Goal: Information Seeking & Learning: Learn about a topic

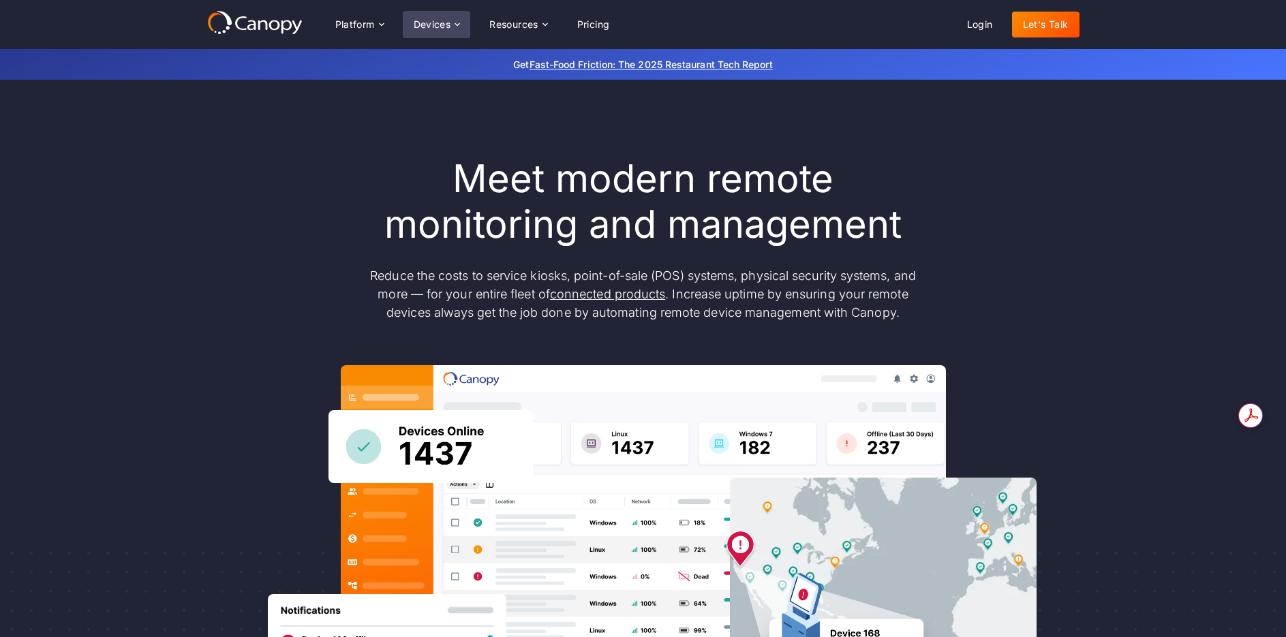
click at [461, 24] on icon at bounding box center [457, 24] width 11 height 11
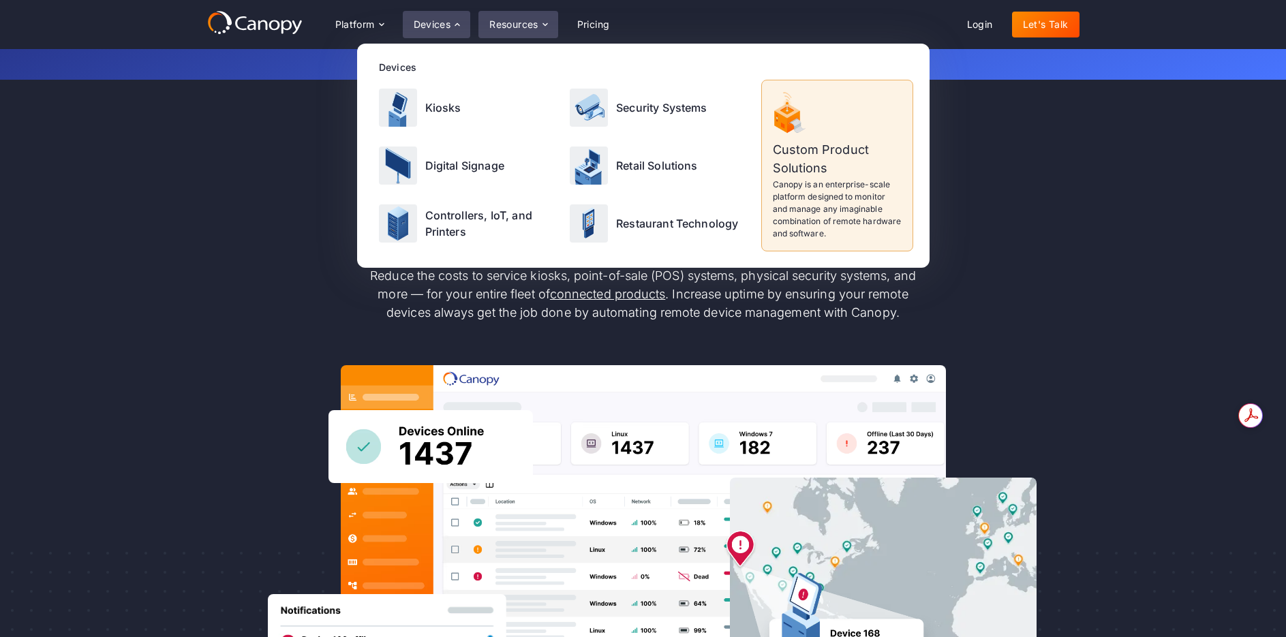
click at [524, 24] on div "Resources" at bounding box center [513, 25] width 49 height 10
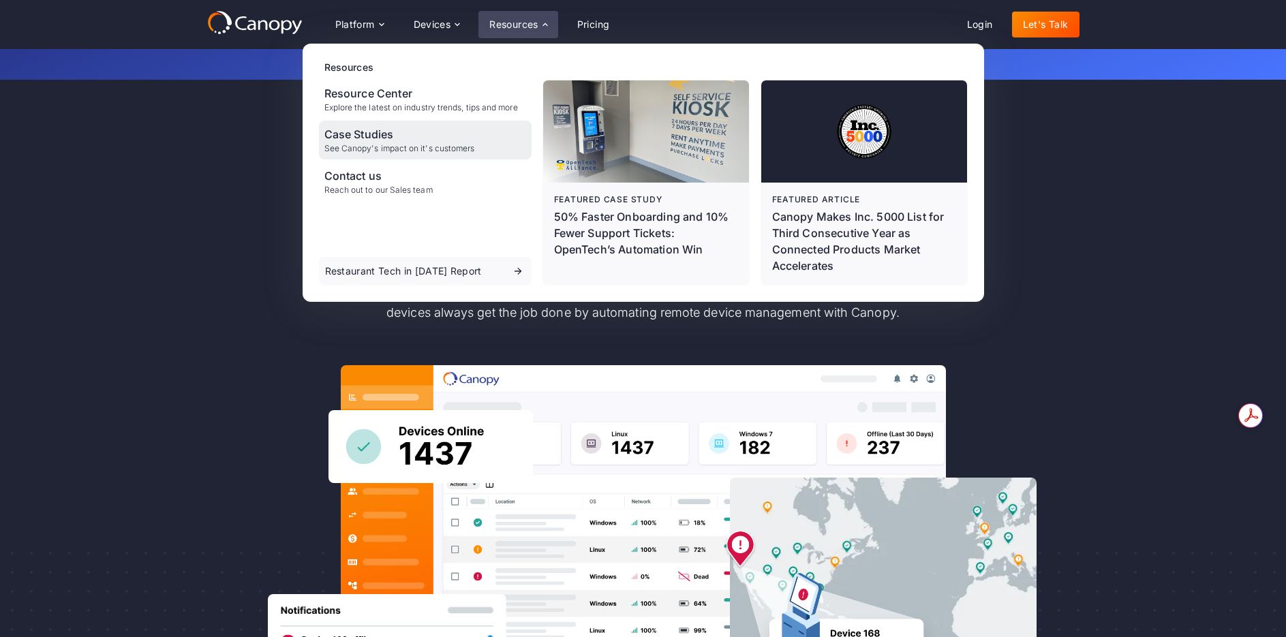
click at [369, 127] on div "Case Studies" at bounding box center [399, 134] width 151 height 16
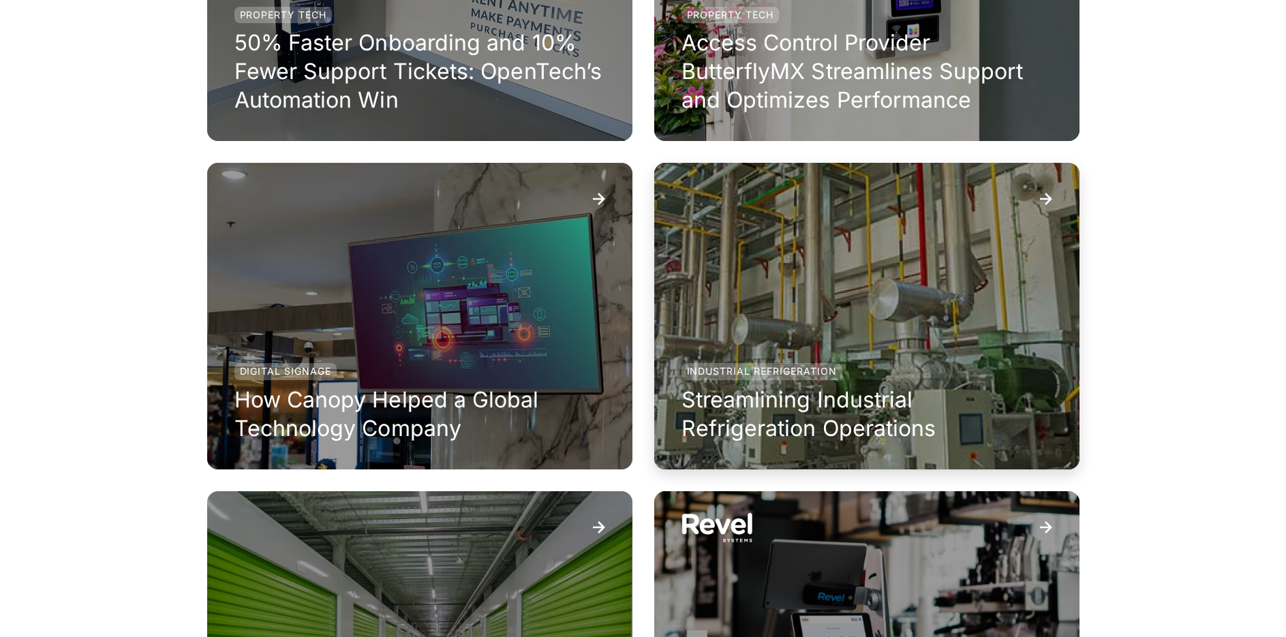
scroll to position [477, 0]
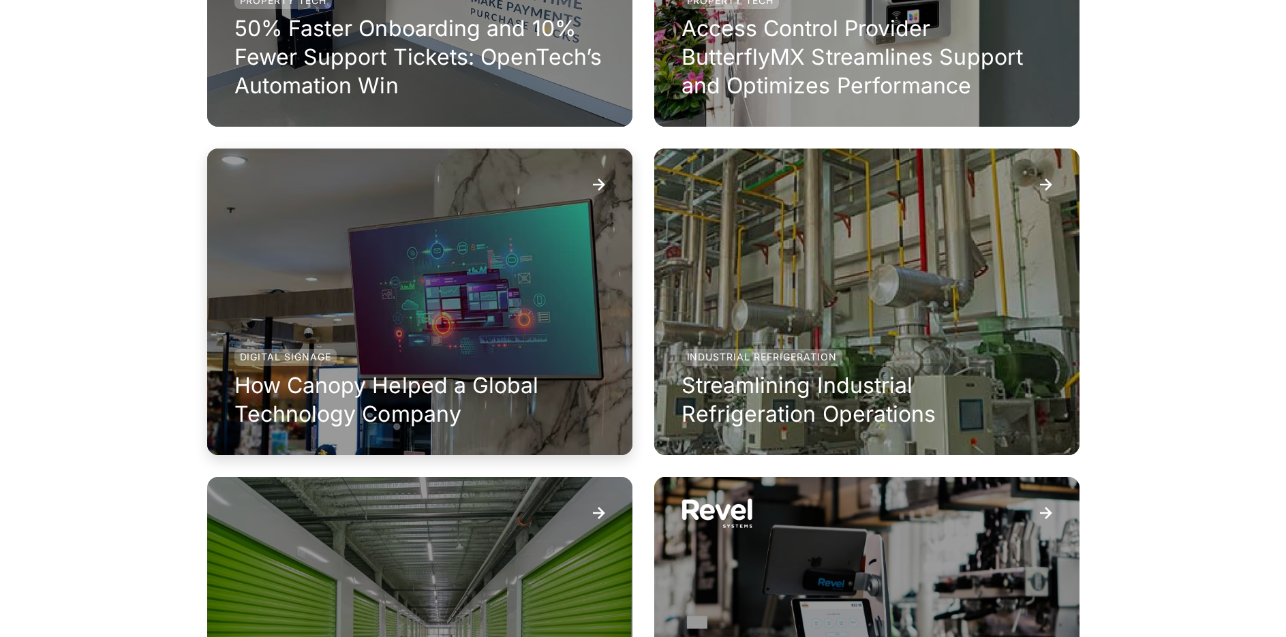
click at [502, 363] on div "Digital Signage How Canopy Helped a Global Technology Company" at bounding box center [419, 388] width 371 height 79
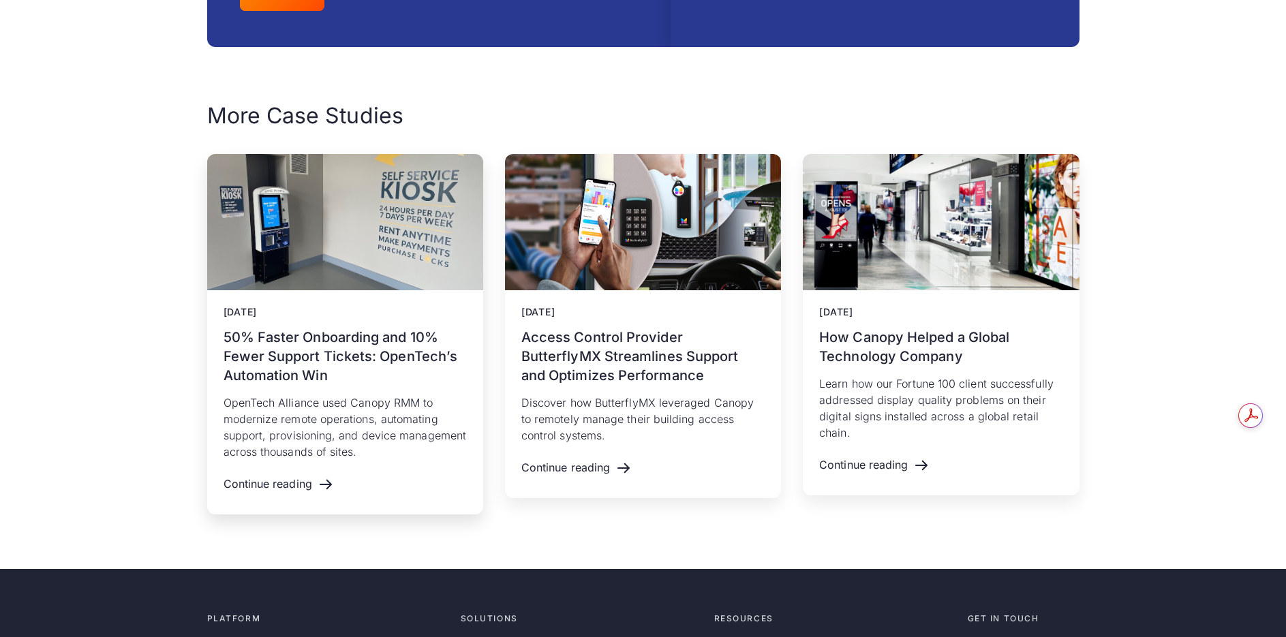
scroll to position [2044, 0]
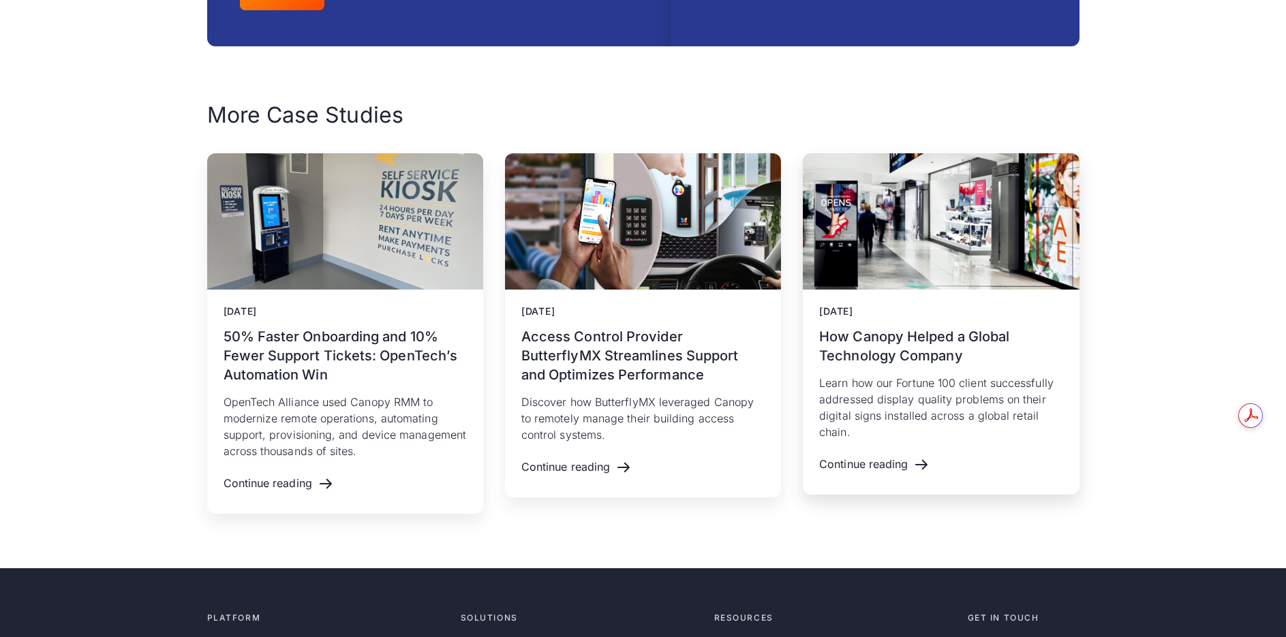
click at [861, 364] on h3 "How Canopy Helped a Global Technology Company" at bounding box center [940, 346] width 243 height 38
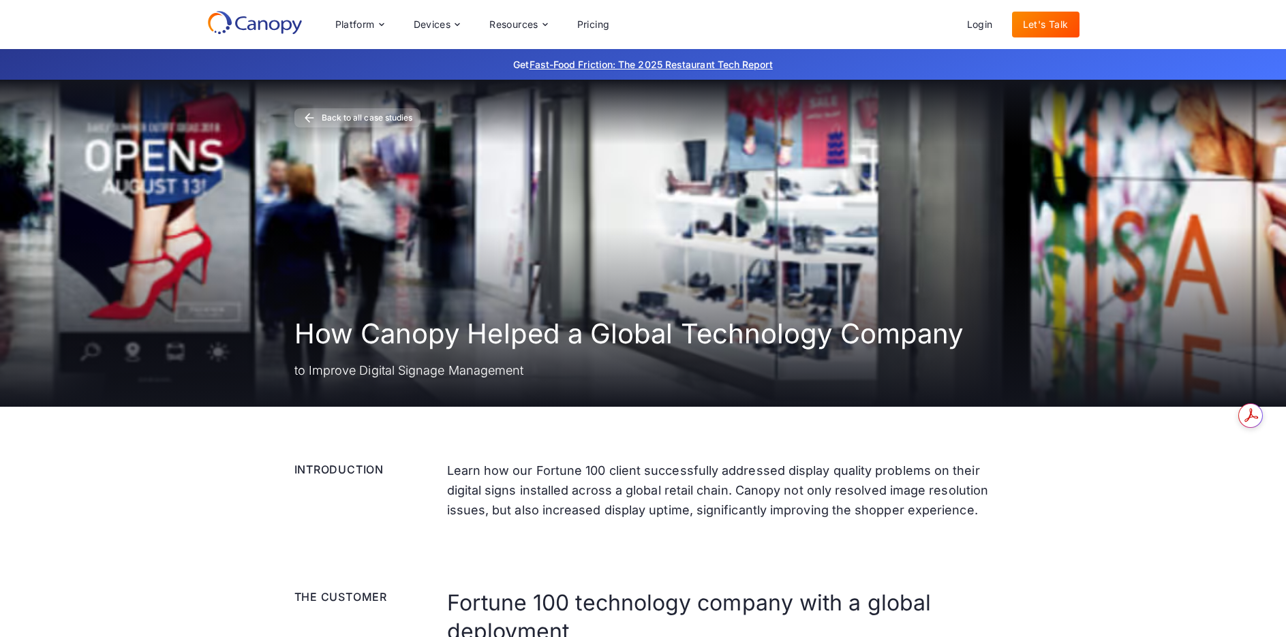
click at [260, 24] on icon at bounding box center [254, 22] width 95 height 25
